Goal: Navigation & Orientation: Find specific page/section

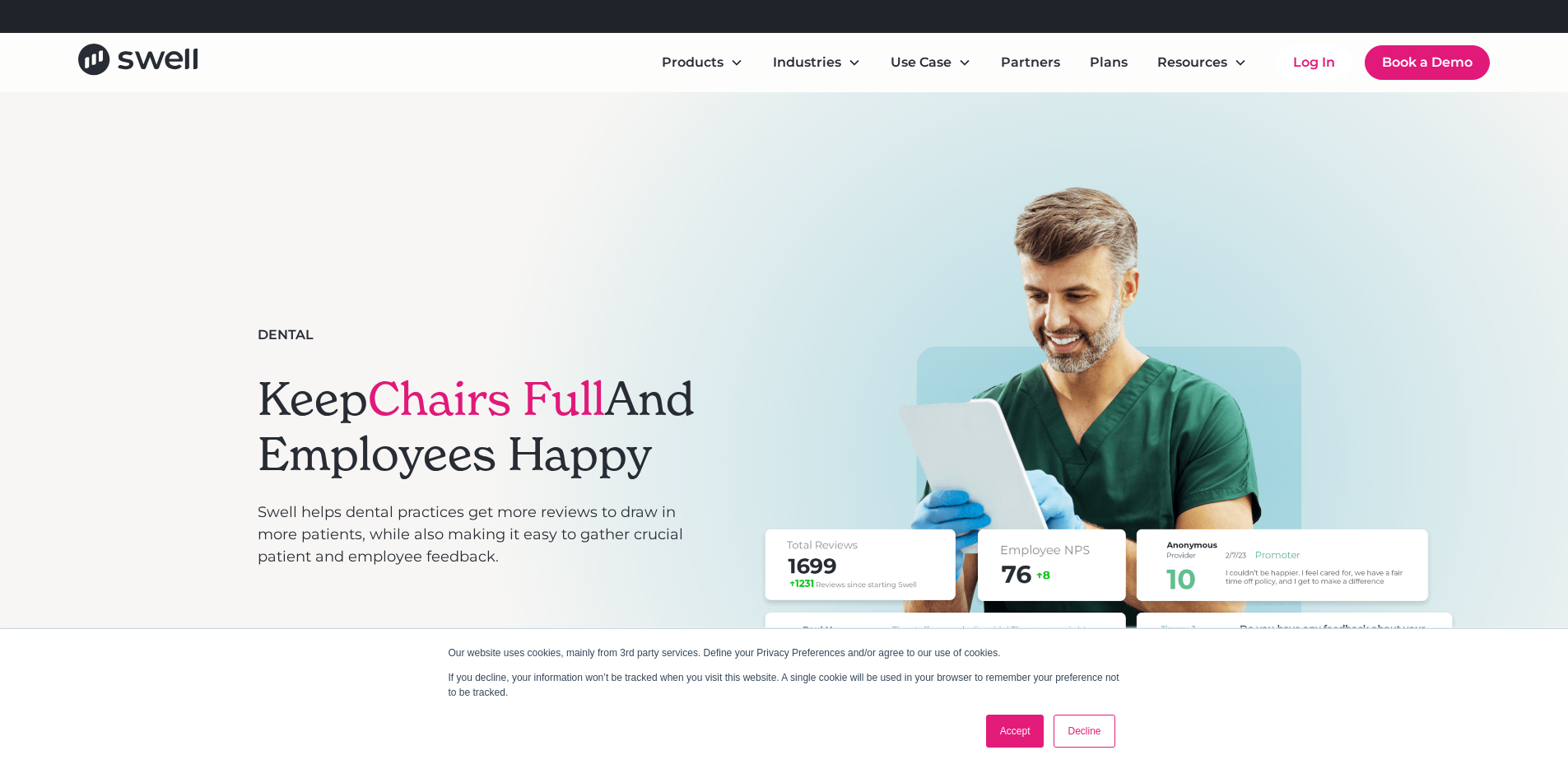
click at [1026, 735] on link "Accept" at bounding box center [1015, 731] width 59 height 33
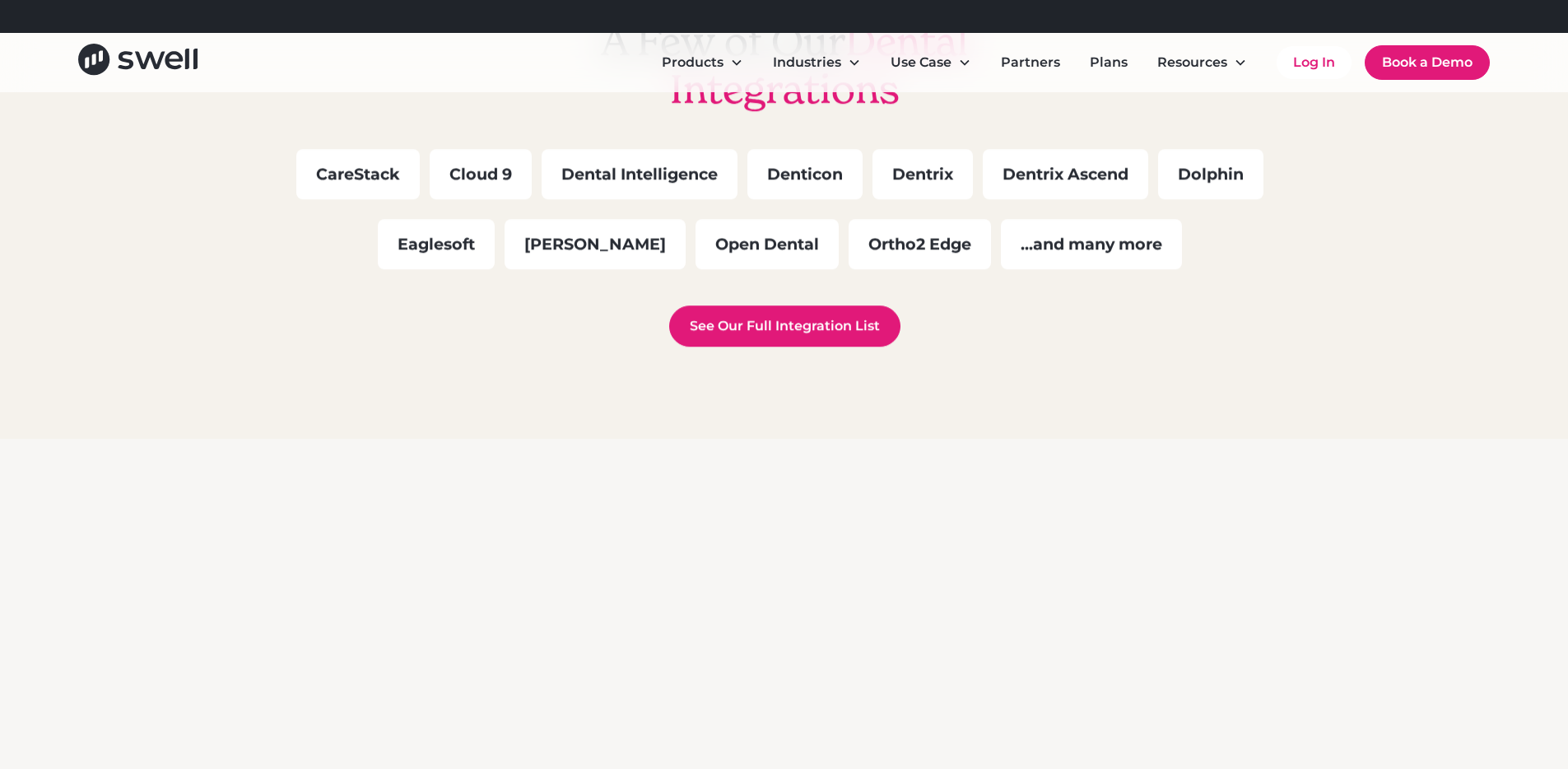
scroll to position [4883, 0]
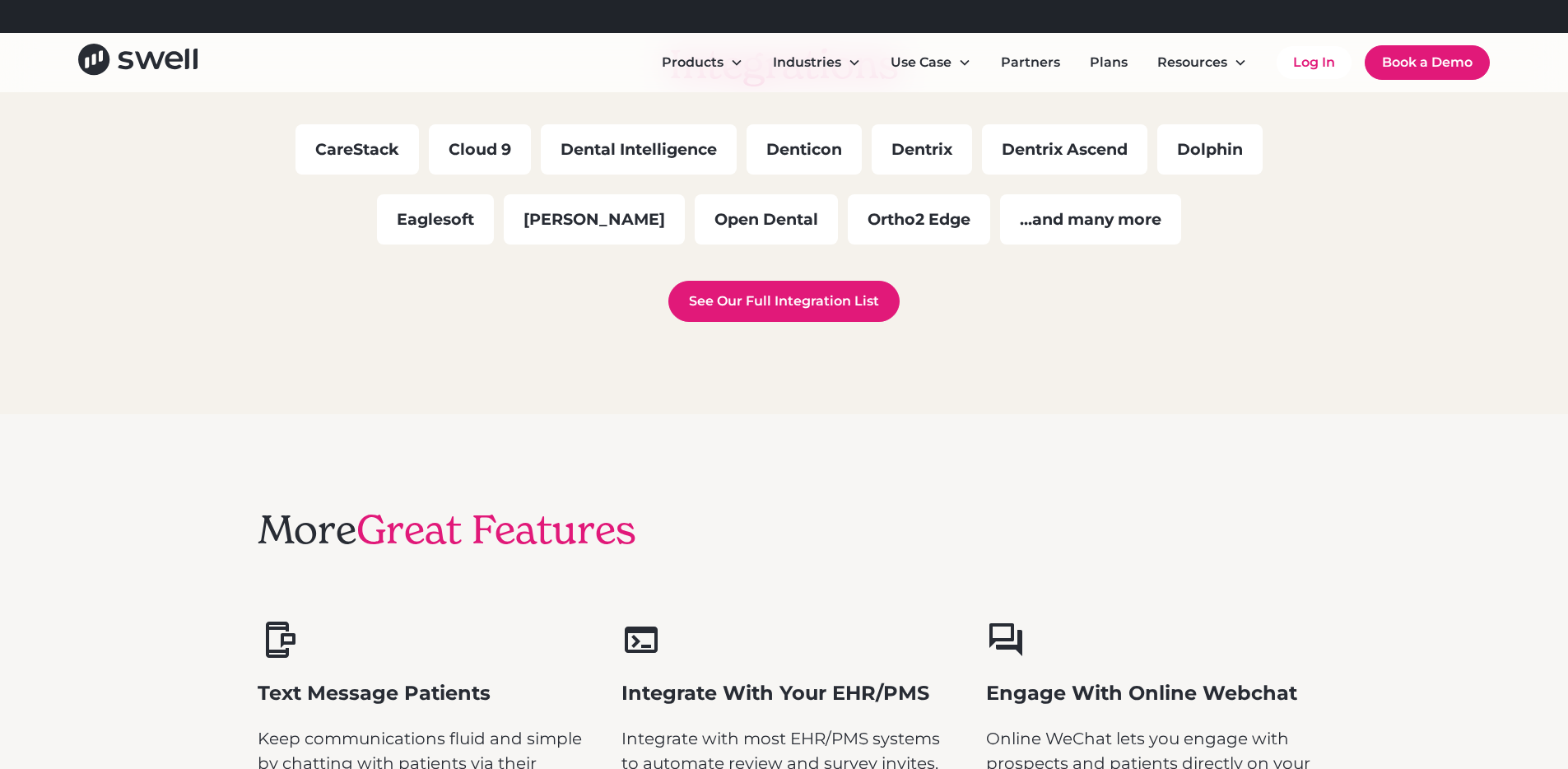
click at [788, 162] on div "Denticon" at bounding box center [803, 150] width 115 height 50
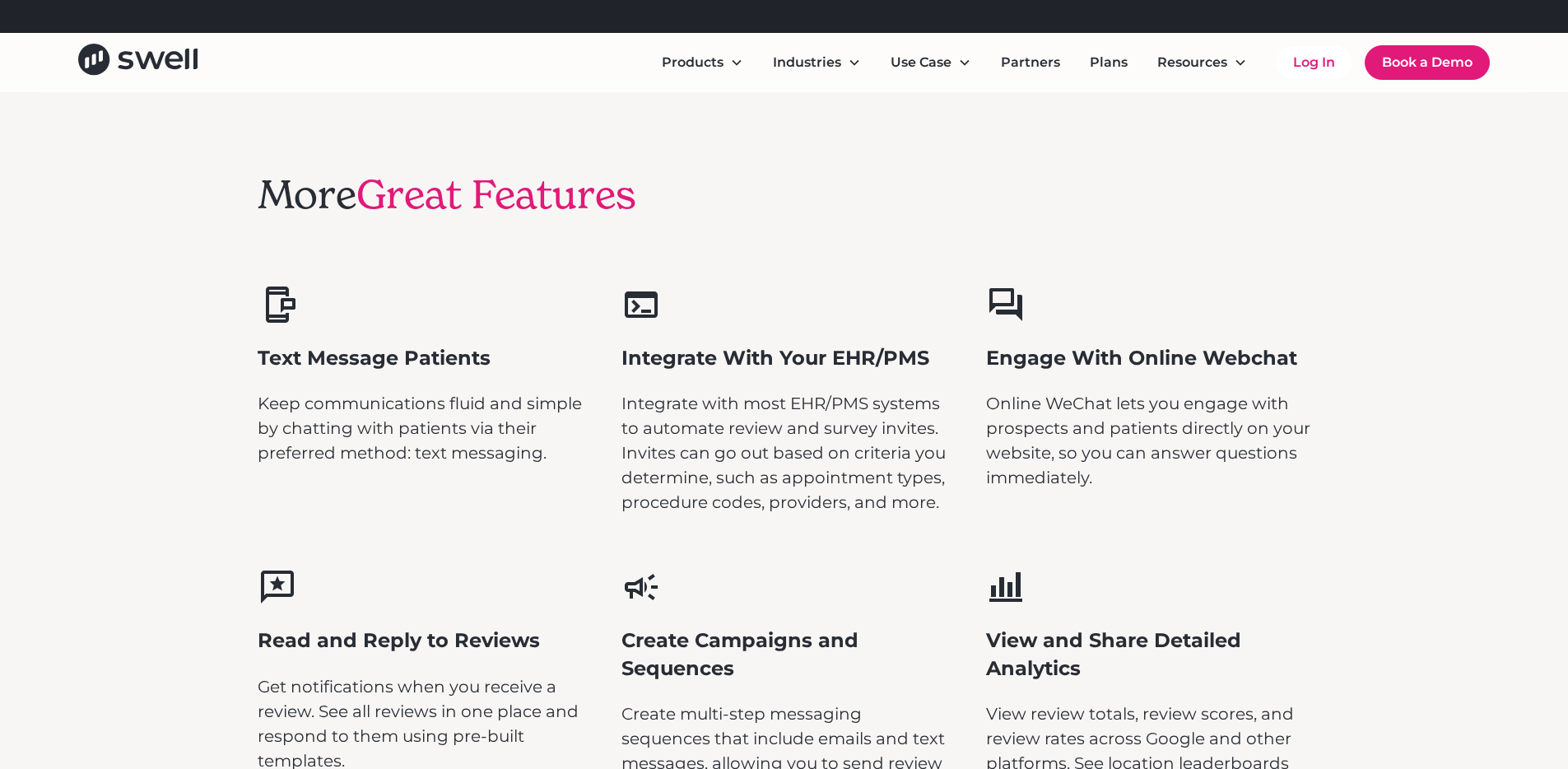
scroll to position [5765, 0]
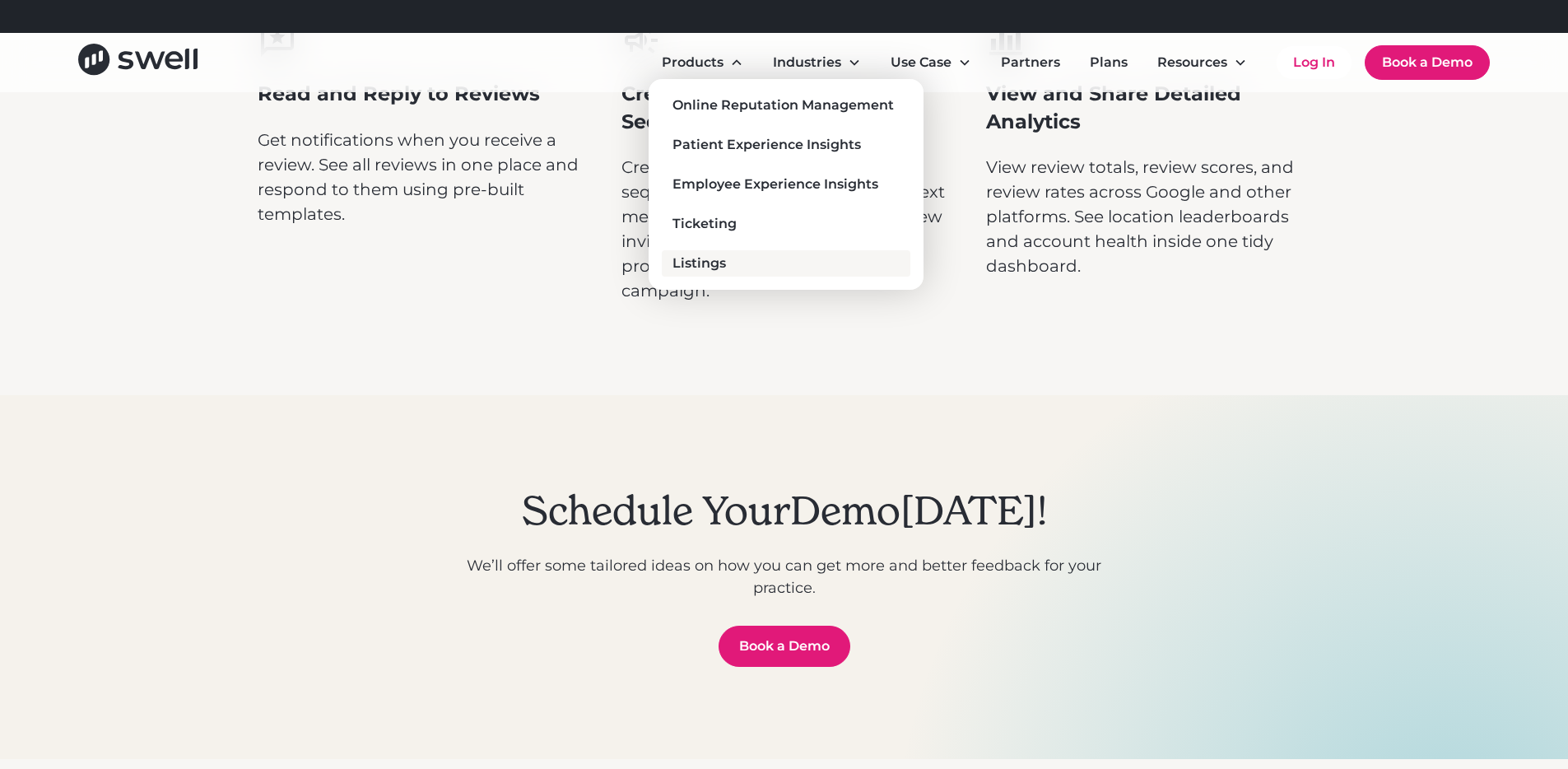
click at [694, 267] on div "Listings" at bounding box center [700, 263] width 54 height 20
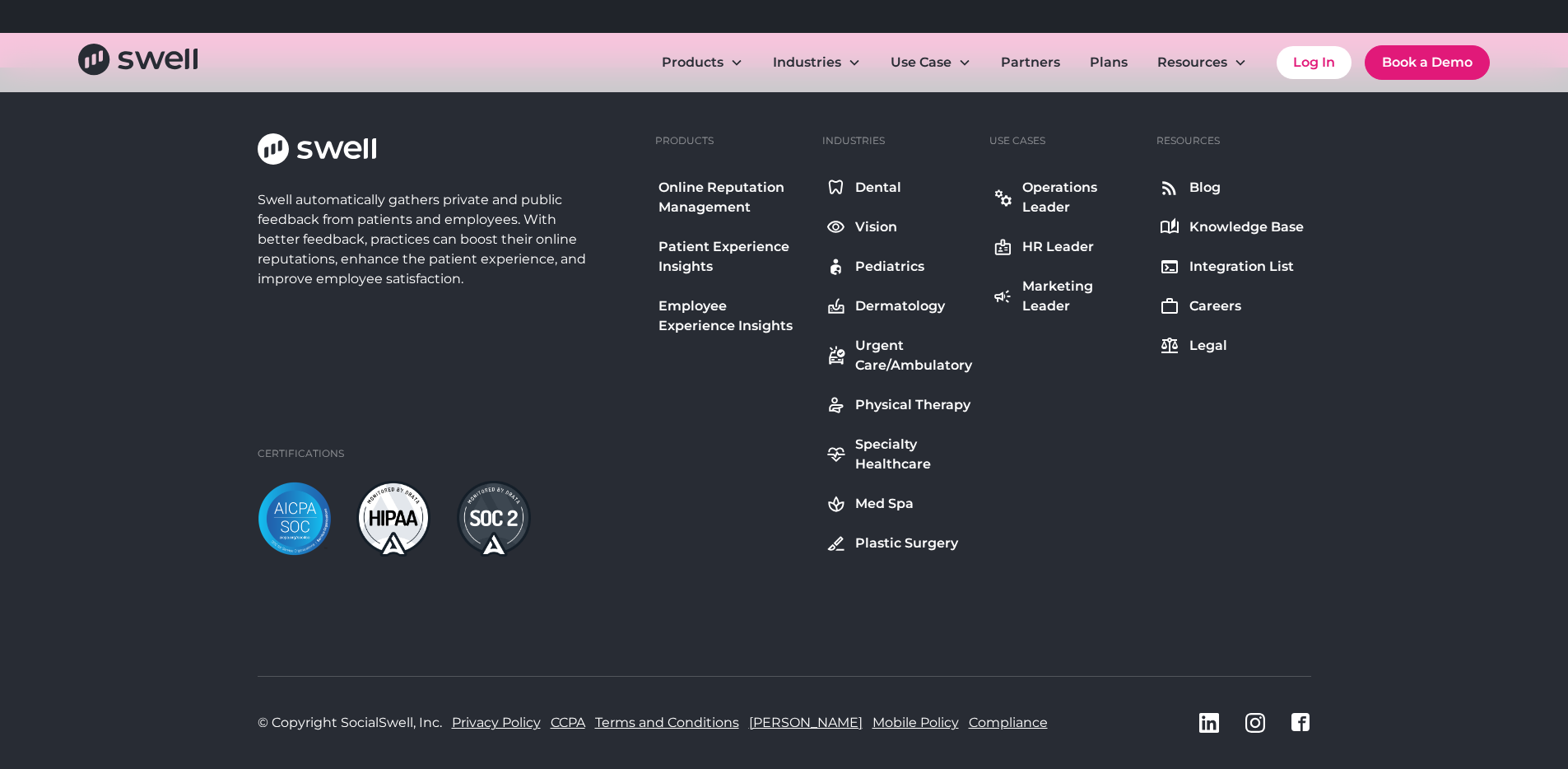
scroll to position [3507, 0]
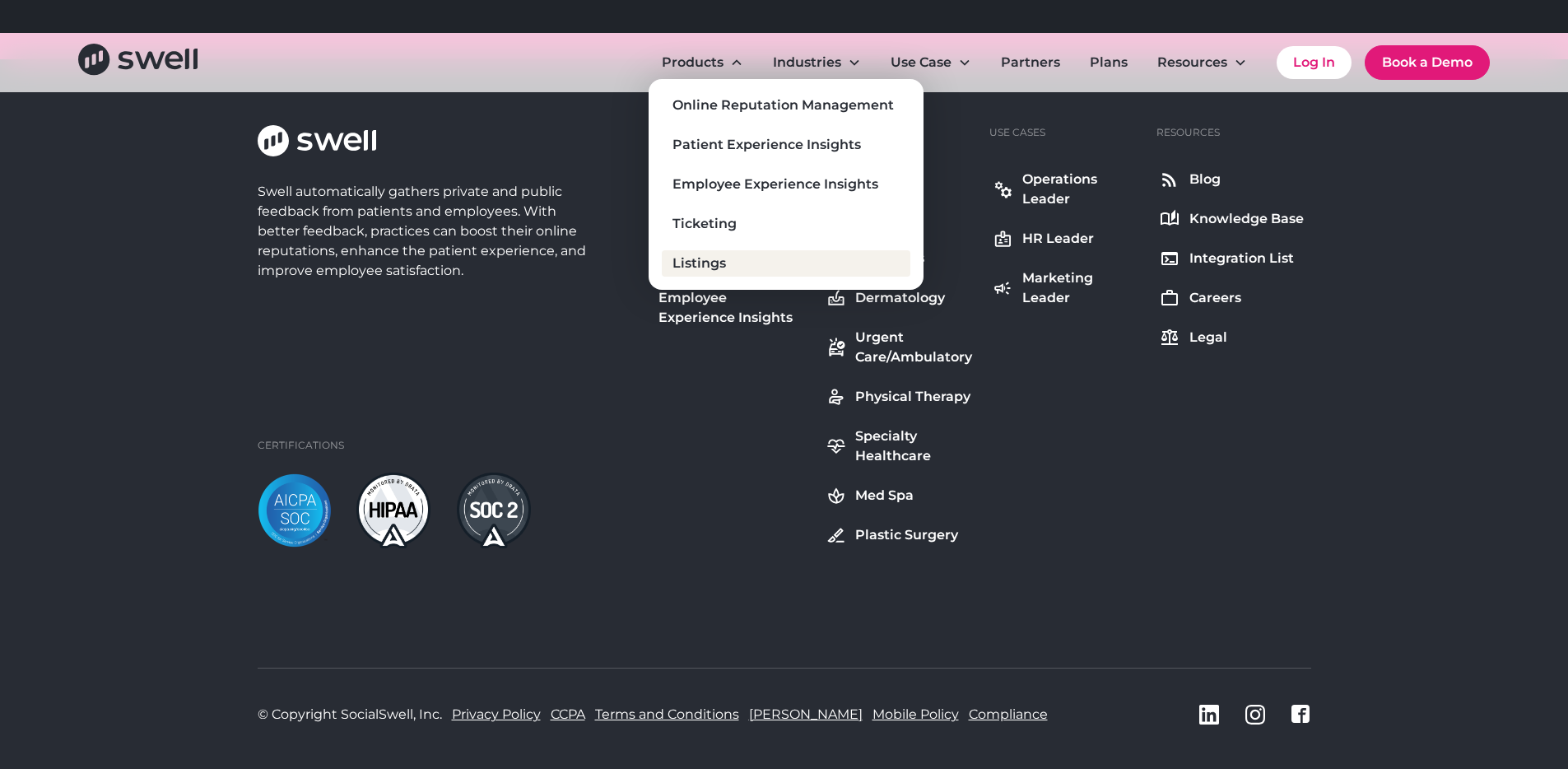
click at [710, 266] on div "Listings" at bounding box center [700, 263] width 54 height 20
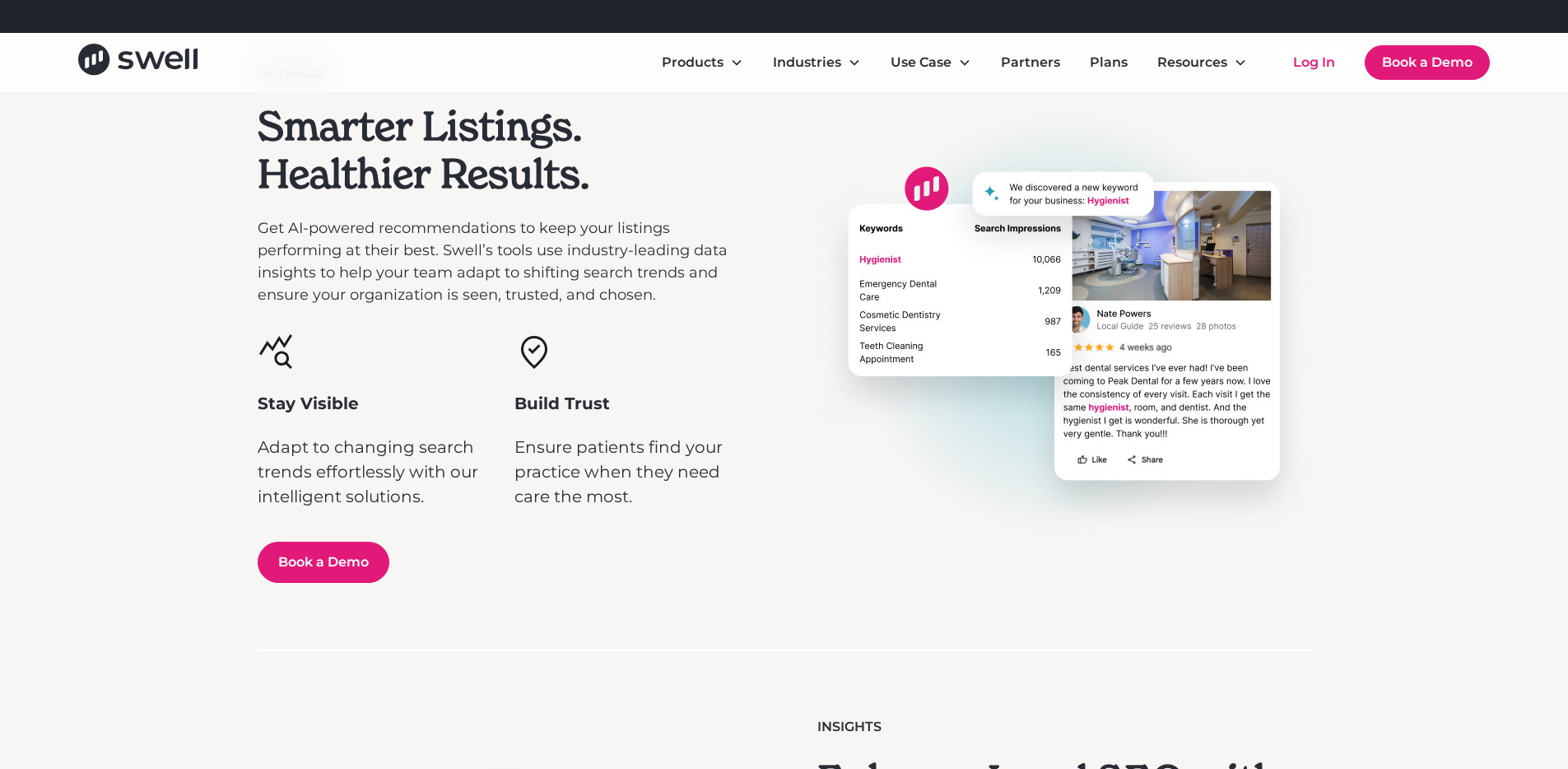
scroll to position [1044, 0]
